Goal: Task Accomplishment & Management: Manage account settings

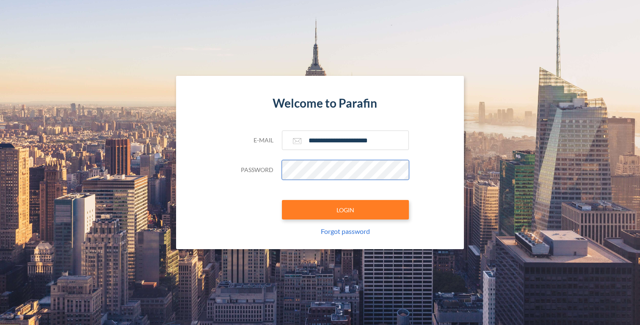
click at [345, 209] on button "LOGIN" at bounding box center [345, 209] width 127 height 19
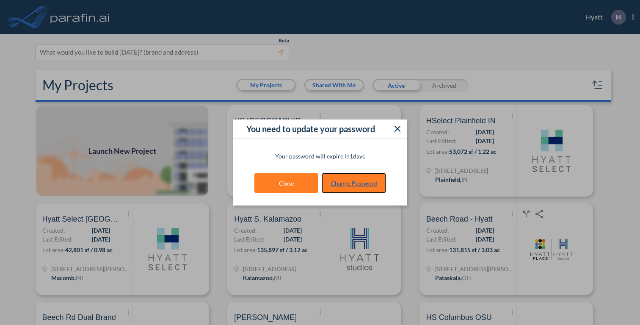
click at [355, 179] on link "Change Password" at bounding box center [353, 182] width 63 height 19
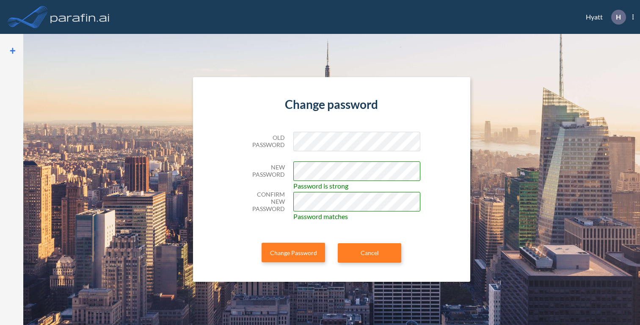
click at [293, 252] on button "Change Password" at bounding box center [292, 251] width 63 height 19
